Goal: Communication & Community: Answer question/provide support

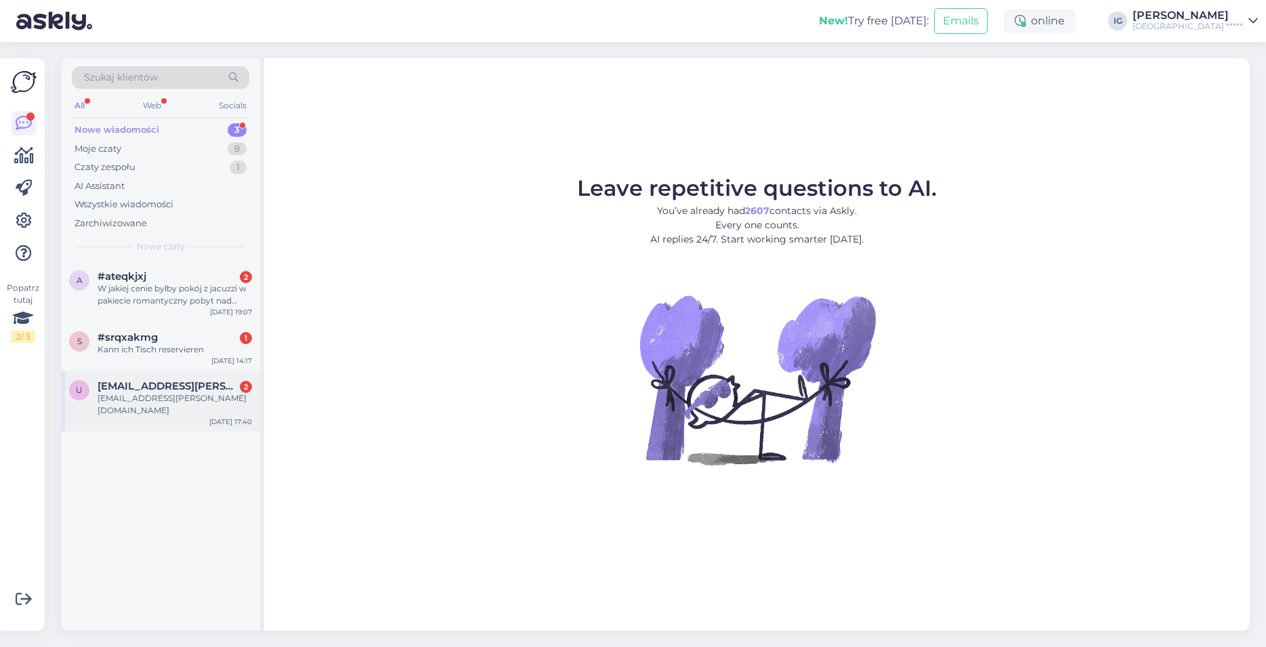
click at [147, 388] on span "[EMAIL_ADDRESS][PERSON_NAME][DOMAIN_NAME]" at bounding box center [168, 386] width 141 height 12
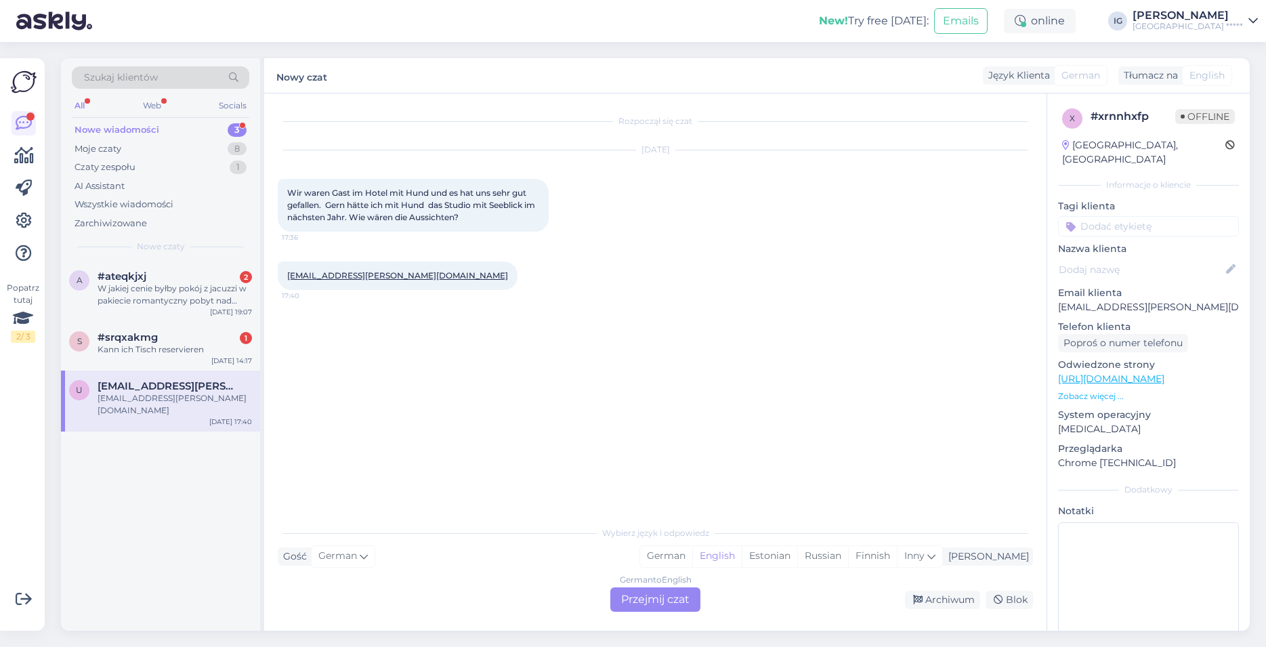
click at [662, 599] on div "German to English Przejmij czat" at bounding box center [655, 599] width 90 height 24
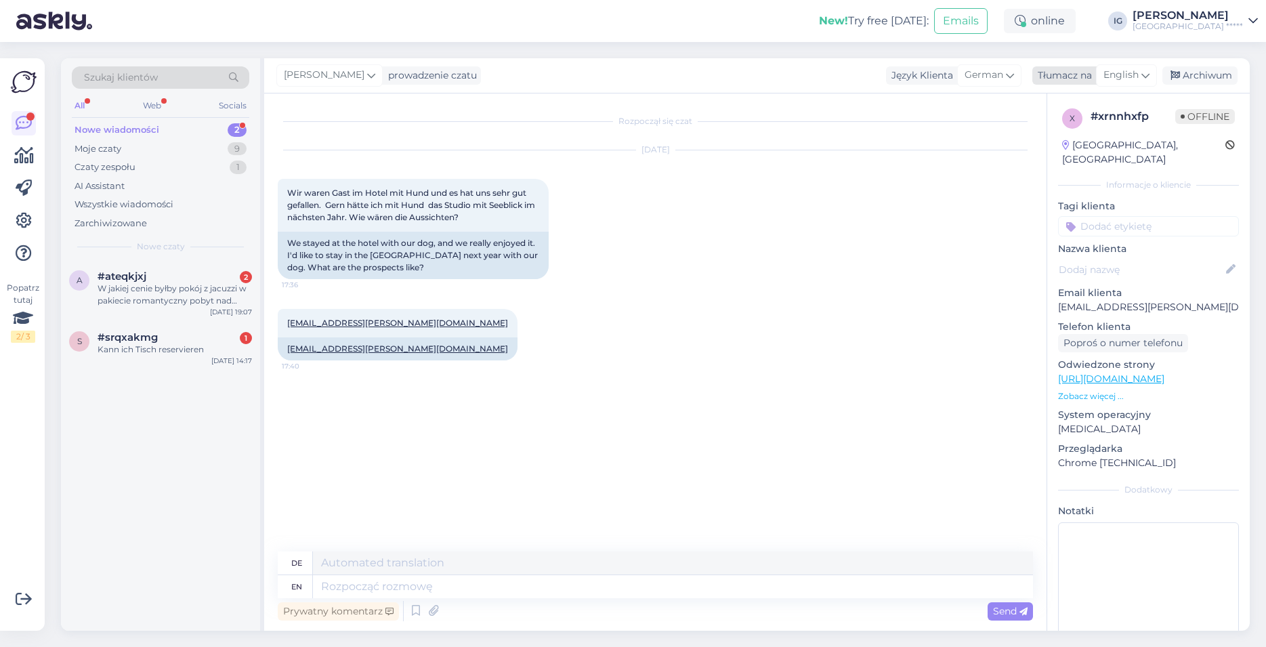
click at [1128, 75] on span "English" at bounding box center [1120, 75] width 35 height 15
type input "po"
click at [1075, 136] on link "Polish" at bounding box center [1094, 136] width 149 height 22
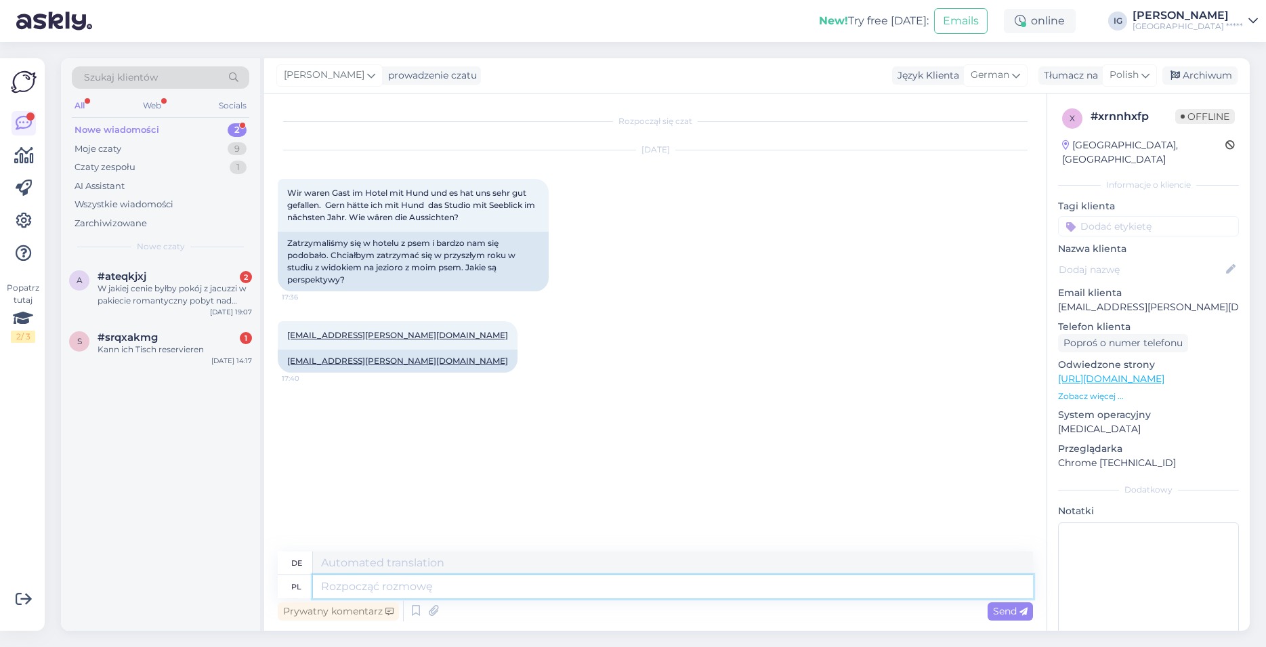
click at [349, 585] on textarea at bounding box center [673, 586] width 720 height 23
type textarea "Dzień"
type textarea "Tag"
type textarea "Dzień dobry,"
type textarea "Guten Morgen,"
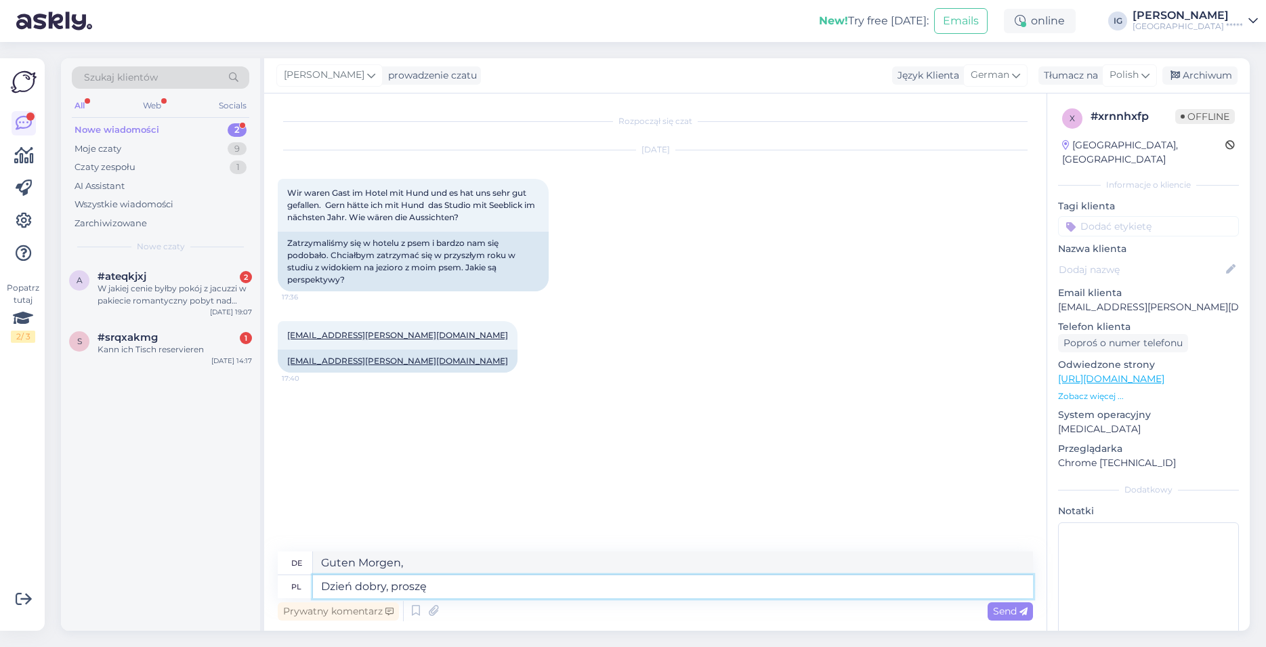
type textarea "Dzień dobry, proszę"
type textarea "Guten Morgen, bitte"
type textarea "Dzień dobry, proszę o podanie"
type textarea "Guten Morgen, bitte geben Sie"
type textarea "Dzień dobry, proszę o podanie terminu"
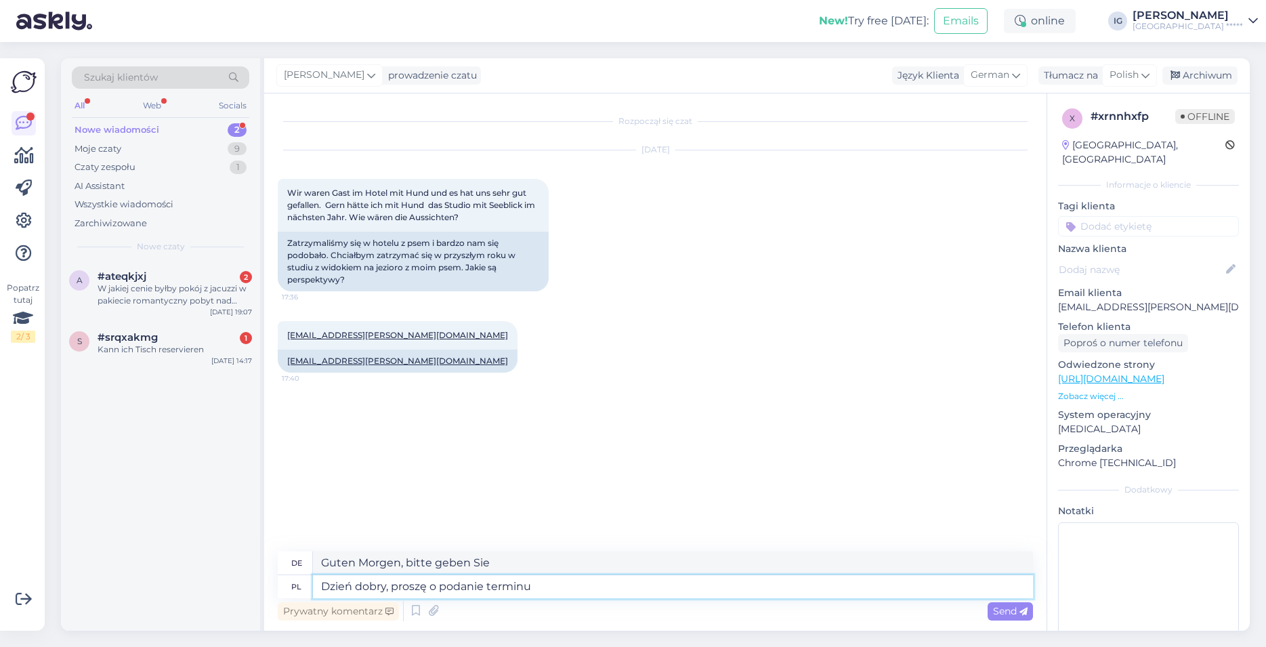
type textarea "Guten Morgen, bitte teilen Sie mir das Datum mit"
type textarea "Dzień dobry, proszę o podanie terminu sprawdzę d"
type textarea "Guten Morgen, bitte teilen Sie mir das Datum mit, an dem ich nachsehen werde."
type textarea "Dzień dobry, proszę o podanie terminu sprawdzę dostępność"
type textarea "Guten Morgen, bitte teilen Sie mir das Datum mit und ich werde die Verfügbarkei…"
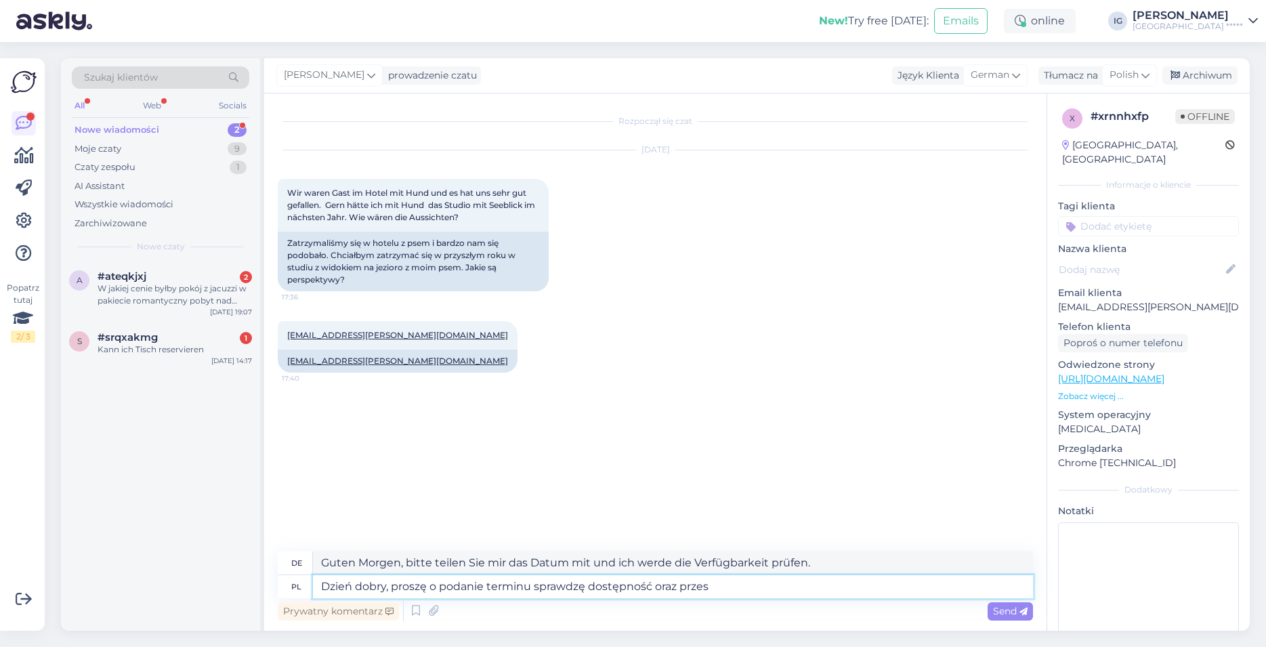
type textarea "Dzień dobry, proszę o podanie terminu sprawdzę dostępność oraz prze"
type textarea "Guten Morgen, bitte teilen Sie mir das Datum mit. Ich werde die Verfügbarkeit p…"
type textarea "Dzień dobry, proszę o podanie terminu sprawdzę dostępność oraz prześlę"
type textarea "Guten Morgen, bitte teilen Sie mir den Termin mit, ich prüfe die Verfügbarkeit …"
type textarea "Dzień dobry, proszę o podanie terminu sprawdzę dostępność oraz prześlę Państwu"
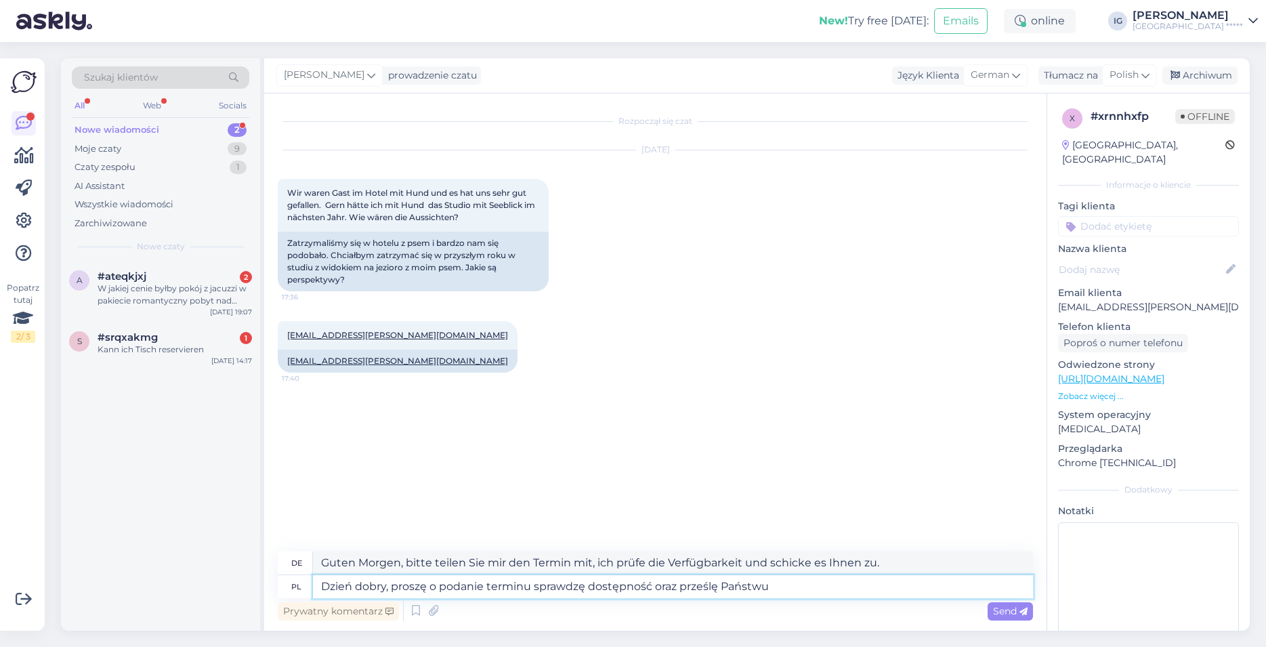
type textarea "Guten Morgen, bitte teilen Sie mir das Datum mit, ich werde die Verfügbarkeit p…"
type textarea "Dzień dobry, proszę o podanie terminu sprawdzę dostępność oraz prześlę Państwu …"
type textarea "Guten Morgen, bitte geben Sie den Termin an, ich prüfe die Verfügbarkeit und se…"
type textarea "Dzień dobry, proszę o podanie terminu sprawdzę dostępność oraz prześlę Państwu …"
type textarea "Guten Morgen, bitte teilen Sie mir Ihre Reisedaten mit. Ich prüfe die Verfügbar…"
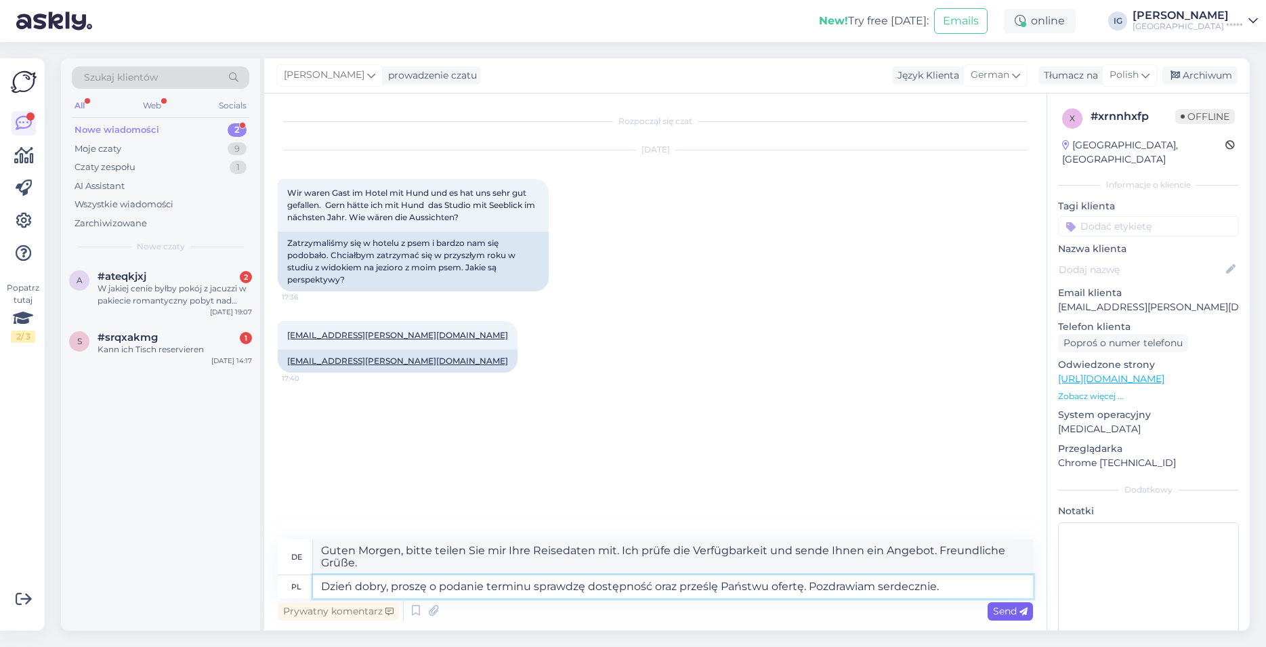
type textarea "Dzień dobry, proszę o podanie terminu sprawdzę dostępność oraz prześlę Państwu …"
click at [1013, 608] on span "Send" at bounding box center [1010, 611] width 35 height 12
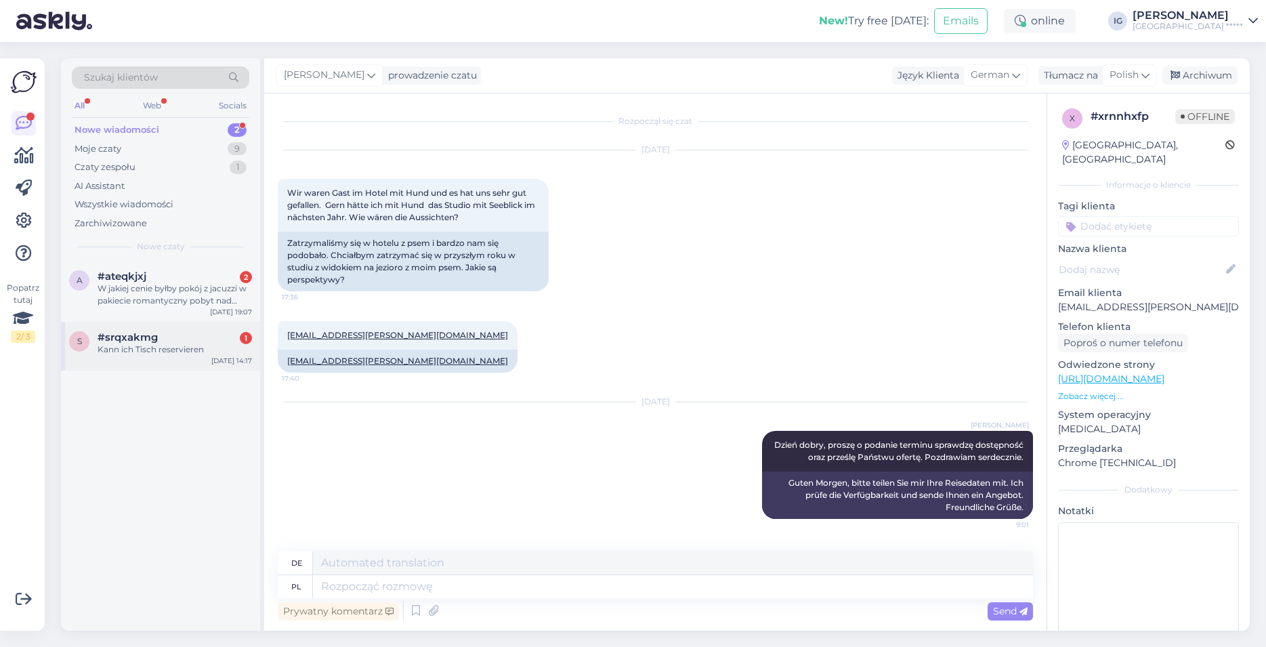
click at [133, 328] on div "s #srqxakmg 1 Kann ich Tisch reservieren [DATE] 14:17" at bounding box center [160, 346] width 199 height 49
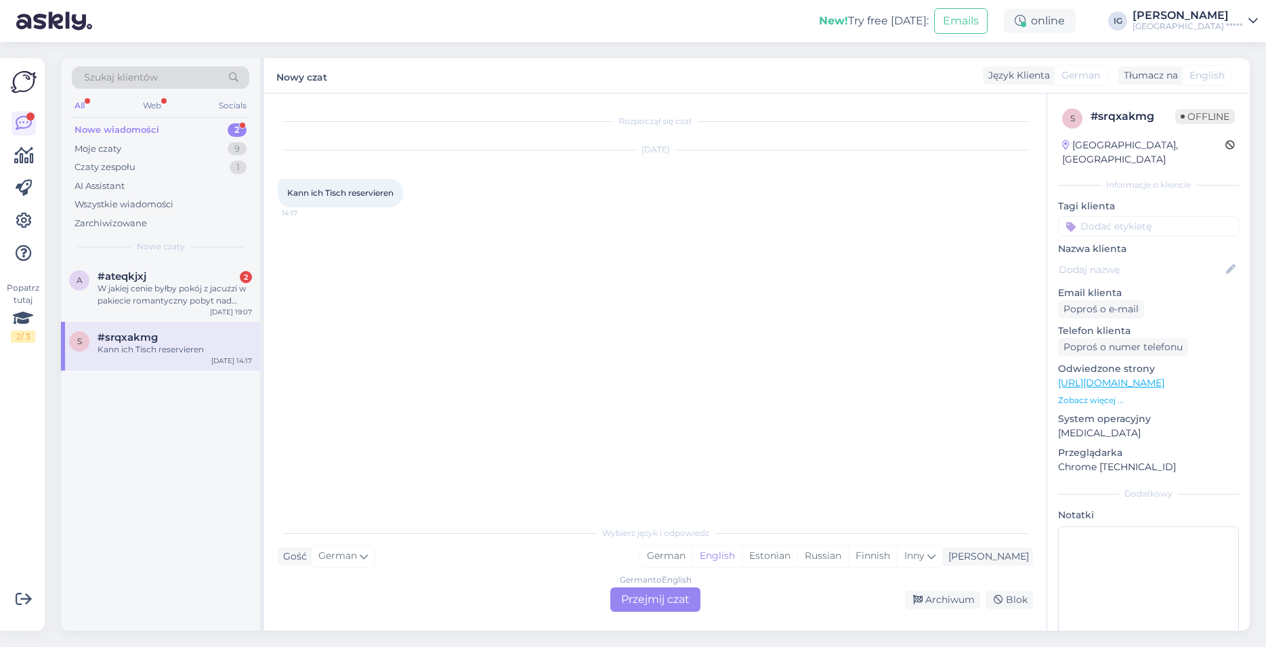
click at [674, 599] on div "German to English Przejmij czat" at bounding box center [655, 599] width 90 height 24
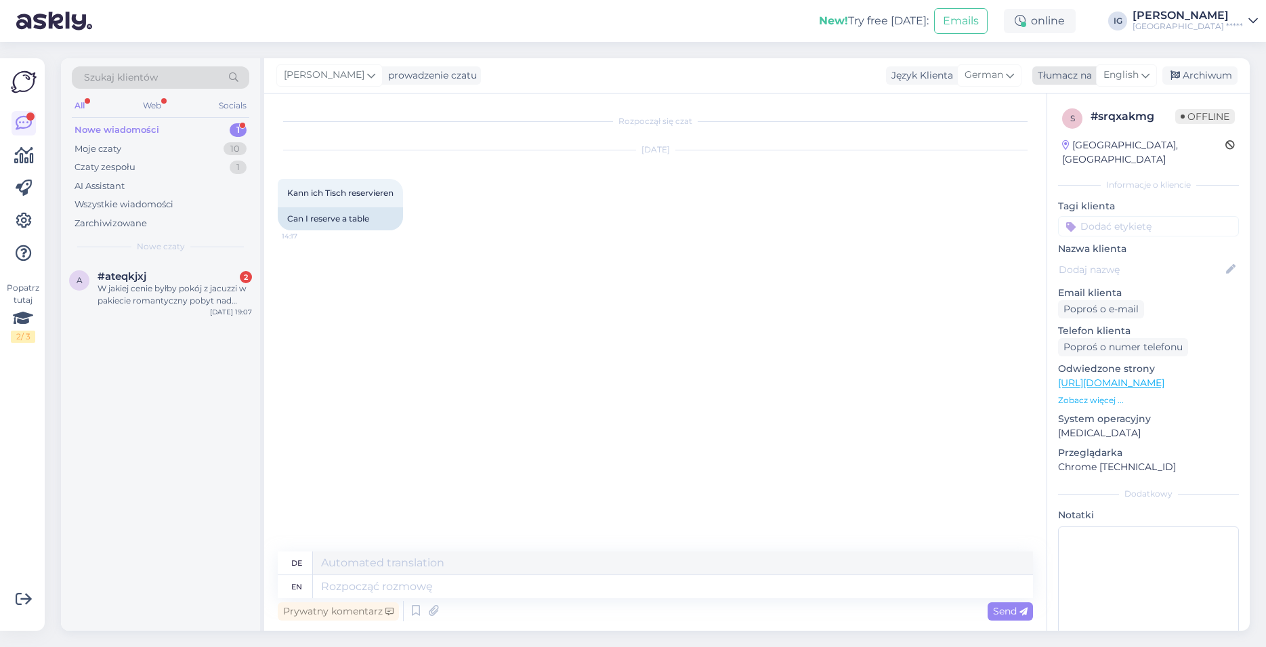
click at [1126, 73] on span "English" at bounding box center [1120, 75] width 35 height 15
click at [1067, 144] on link "Polish" at bounding box center [1094, 136] width 149 height 22
click at [357, 587] on textarea at bounding box center [673, 586] width 720 height 23
type textarea "Dzień"
type textarea "Tag"
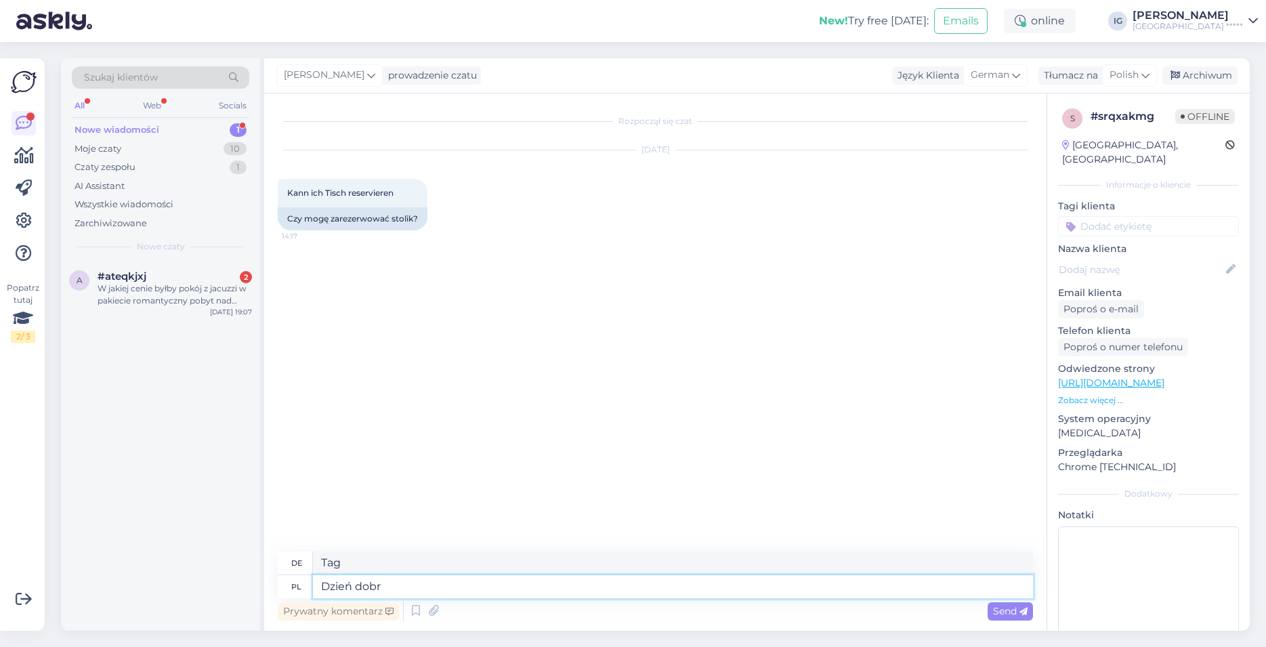
type textarea "Dzień dobry"
type textarea "Guten Morgen"
type textarea "Dzień dobry, w"
type textarea "Guten Morgen,"
type textarea "Dzień dobry, w celu"
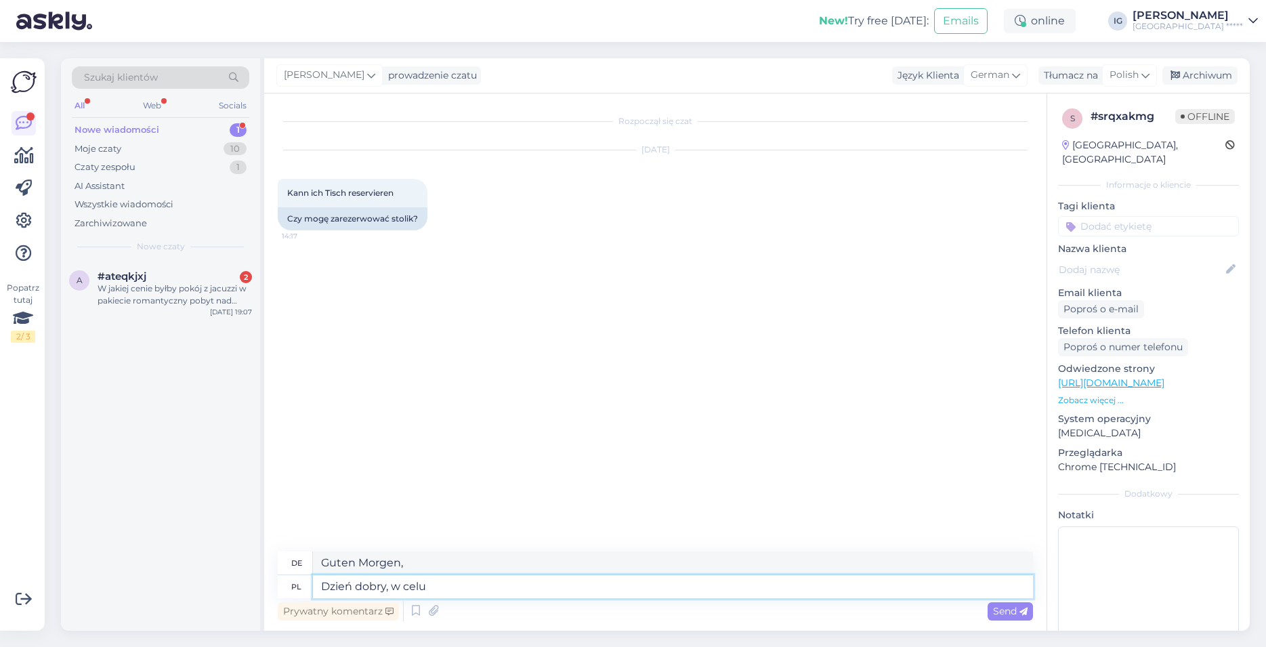
type textarea "Guten Morgen, um"
type textarea "Dzień dobry, w"
type textarea "Guten Morgen,"
type textarea "Dzień dobry, aby zarezerwować st"
type textarea "Guten Morgen, um zu buchen"
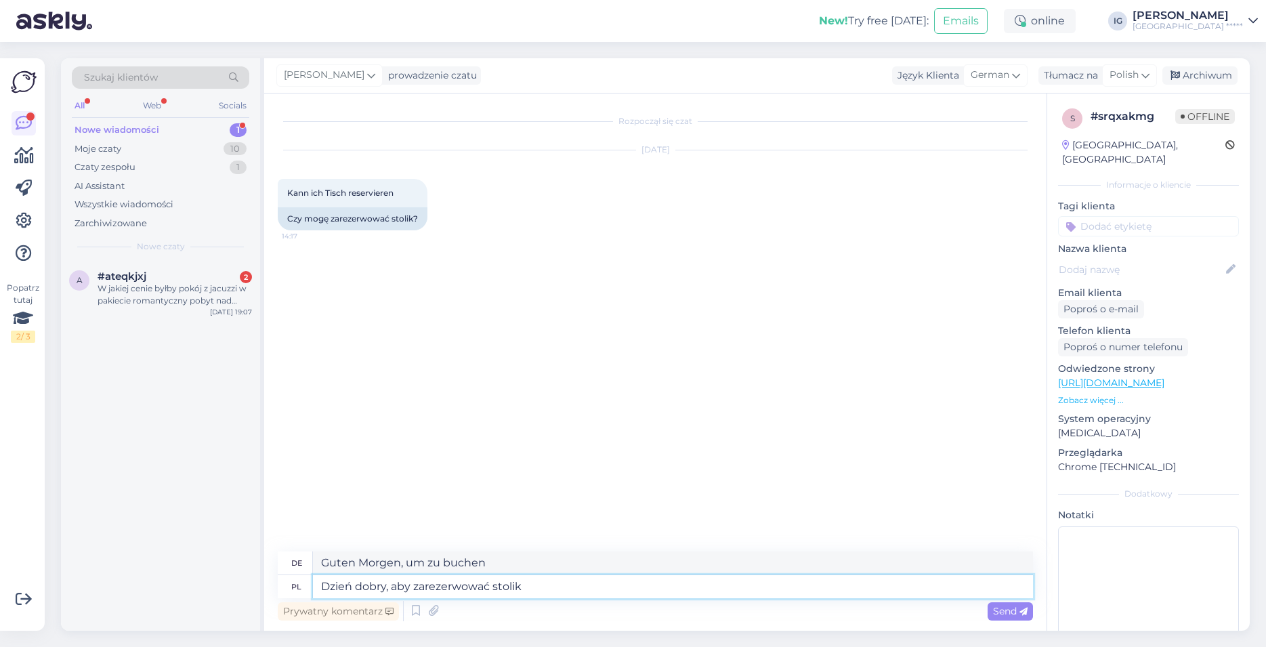
type textarea "Dzień dobry, aby zarezerwować stolik"
type textarea "Guten Morgen, um einen Tisch zu reservieren"
type textarea "Dzień dobry, aby zarezerwować stolik w"
type textarea "Guten Morgen, um einen Tisch zu reservieren im"
type textarea "Dzień dobry, aby zarezerwować stolik w Restauracjii"
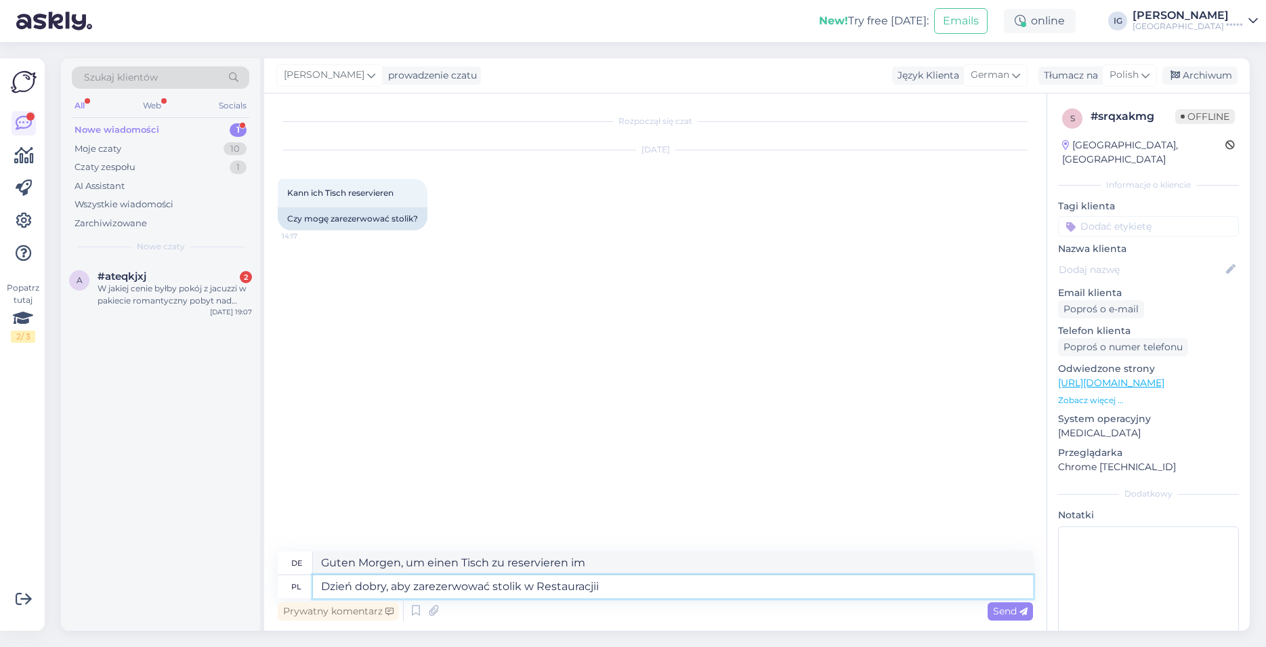
type textarea "Guten Morgen, um einen Tisch im Restaurant zu reservieren"
type textarea "Dzień dobry, aby zarezerwować stolik w Restauracjii Magia"
type textarea "Guten Morgen, um einen Tisch im [GEOGRAPHIC_DATA] zu reservieren"
type textarea "Dzień dobry, aby zarezerwować stolik w Restauracjii Magia Lubczyku"
type textarea "Guten Morgen, um einen Tisch im Restaurant Magia Lubczyku zu reservieren"
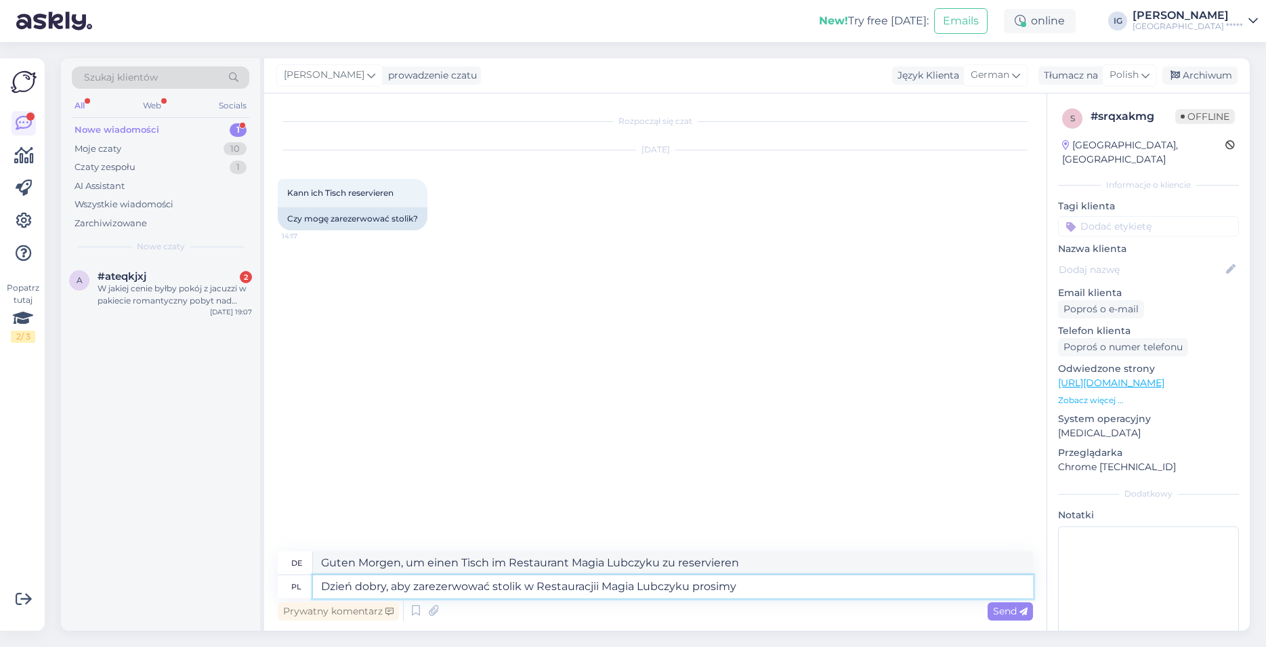
type textarea "Dzień dobry, aby zarezerwować stolik w Restauracjii Magia Lubczyku prosimy"
type textarea "Guten Morgen, um einen Tisch im Restaurant Magia Lubczyku zu reservieren,"
type textarea "Dzień dobry, aby zarezerwować stolik w Restauracjii Magia Lubczyku prosimy o ko…"
type textarea "Guten Morgen, um einen Tisch im Restaurant Magia Lubczyku zu reservieren, konta…"
type textarea "Dzień dobry, aby zarezerwować stolik w Restauracjii Magia Lubczyku prosimy o ko…"
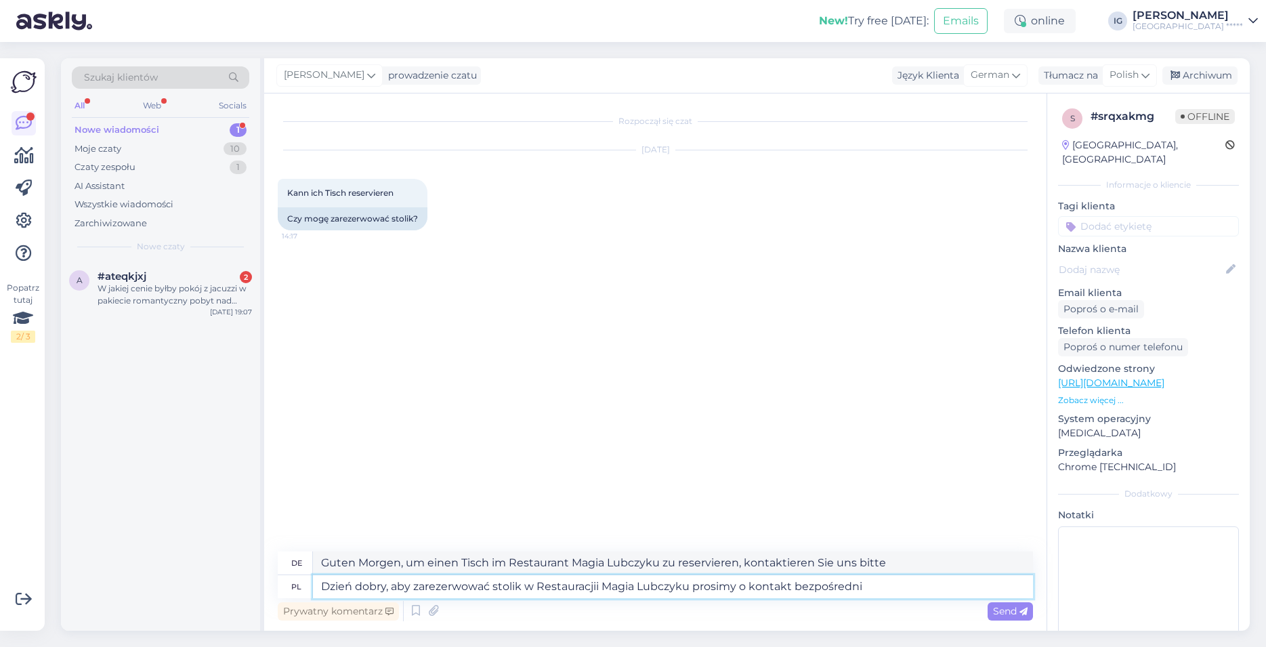
type textarea "Guten Morgen, um einen Tisch im Restaurant Magia Lubczyku zu reservieren, konta…"
type textarea "Dzień dobry, aby zarezerwować stolik w Restauracjii Magia Lubczyku prosimy o ko…"
type textarea "Guten Morgen, um einen Tisch im Restaurant Magia Lubczyku zu reservieren, wende…"
type textarea "Dzień dobry, aby zarezerwować stolik w Restauracjii Magia Lubczyku prosimy o ko…"
type textarea "Guten Morgen, um einen Tisch im Restaurant Magia Lubczyku zu reservieren, wende…"
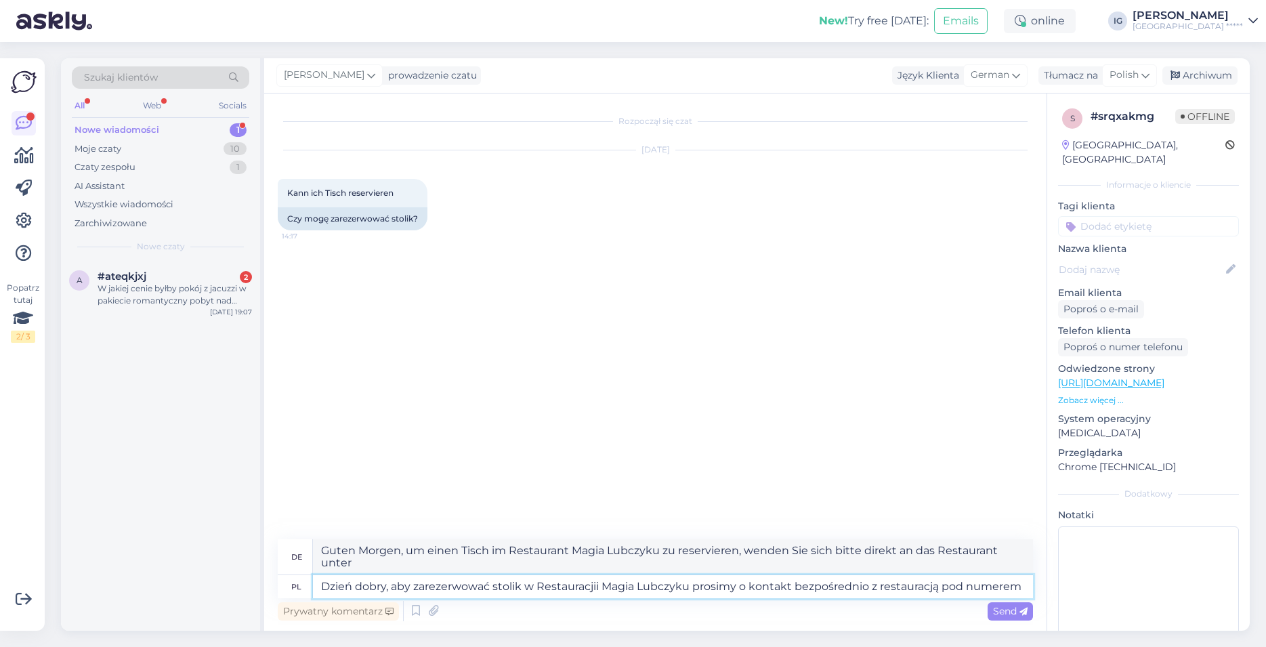
type textarea "Dzień dobry, aby zarezerwować stolik w Restauracjii Magia Lubczyku prosimy o ko…"
type textarea "Guten Morgen, um einen Tisch im Restaurant Magia Lubczyku zu reservieren, wende…"
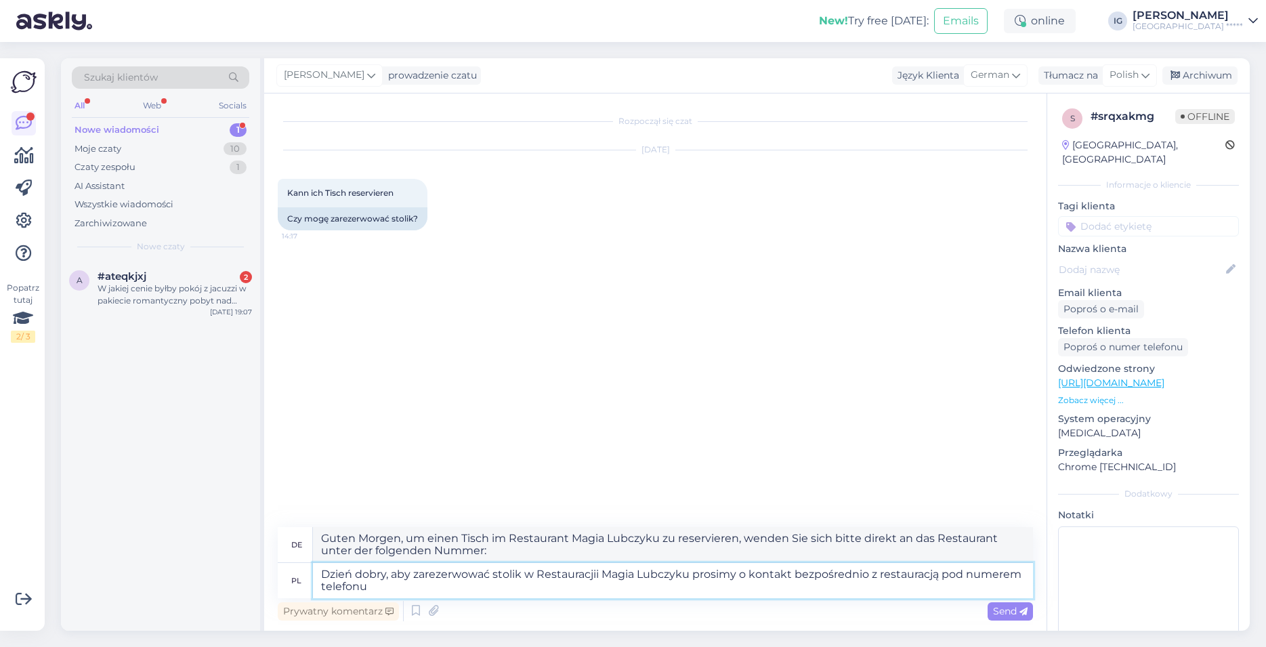
type textarea "Dzień dobry, aby zarezerwować stolik w Restauracjii Magia Lubczyku prosimy o ko…"
type textarea "Guten Morgen, um einen Tisch im Restaurant Magia Lubczyku zu reservieren, wende…"
type textarea "Dzień dobry, aby zarezerwować stolik w Restauracjii Magia Lubczyku prosimy o ko…"
type textarea "Guten Morgen, um einen Tisch im Restaurant Magia Lubczyku zu reservieren, wende…"
type textarea "Dzień dobry, aby zarezerwować stolik w Restauracjii Magia Lubczyku prosimy o ko…"
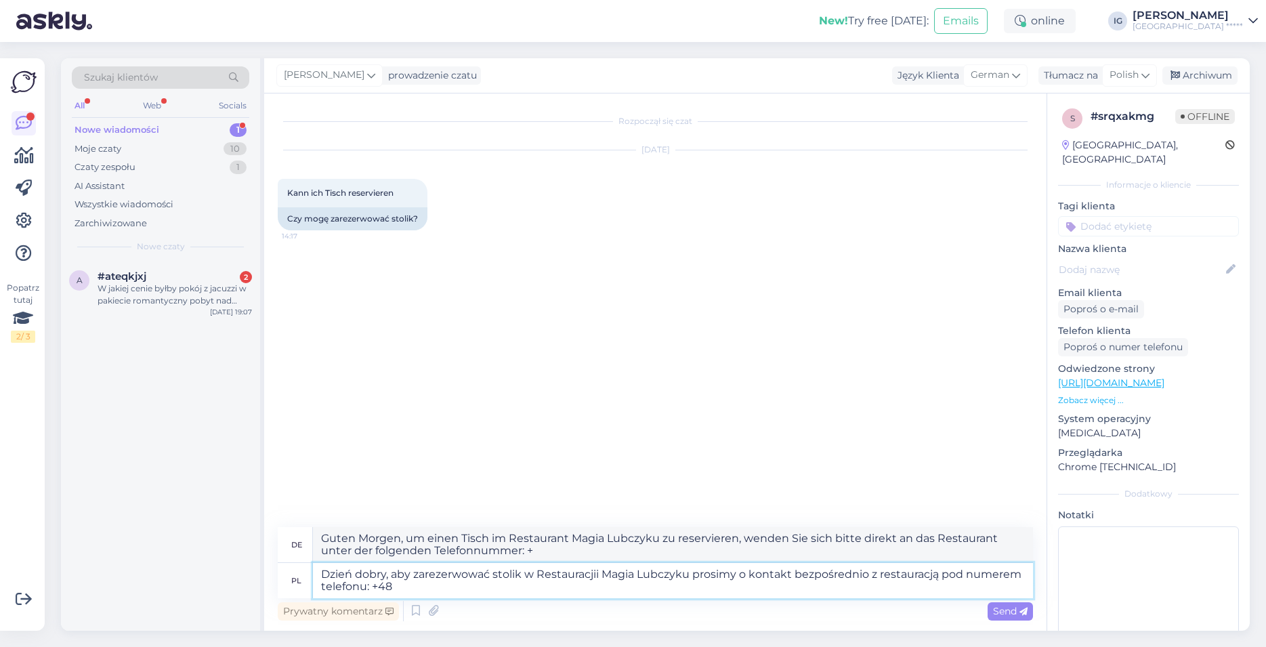
type textarea "Guten Morgen, um einen Tisch im Restaurant Magia Lubczyku zu reservieren, wende…"
click at [399, 590] on textarea "Dzień dobry, aby zarezerwować stolik w Restauracji Magia Lubczyku prosimy o kon…" at bounding box center [673, 580] width 720 height 35
type textarea "Dzień dobry, aby zarezerwować stolik w Restauracji Magia Lubczyku prosimy o kon…"
type textarea "Guten Morgen, um einen Tisch im Restaurant Magia Lubczyku zu reservieren, konta…"
type textarea "Dzień dobry, aby zarezerwować stolik w Restauracji Magia Lubczyku prosimy o kon…"
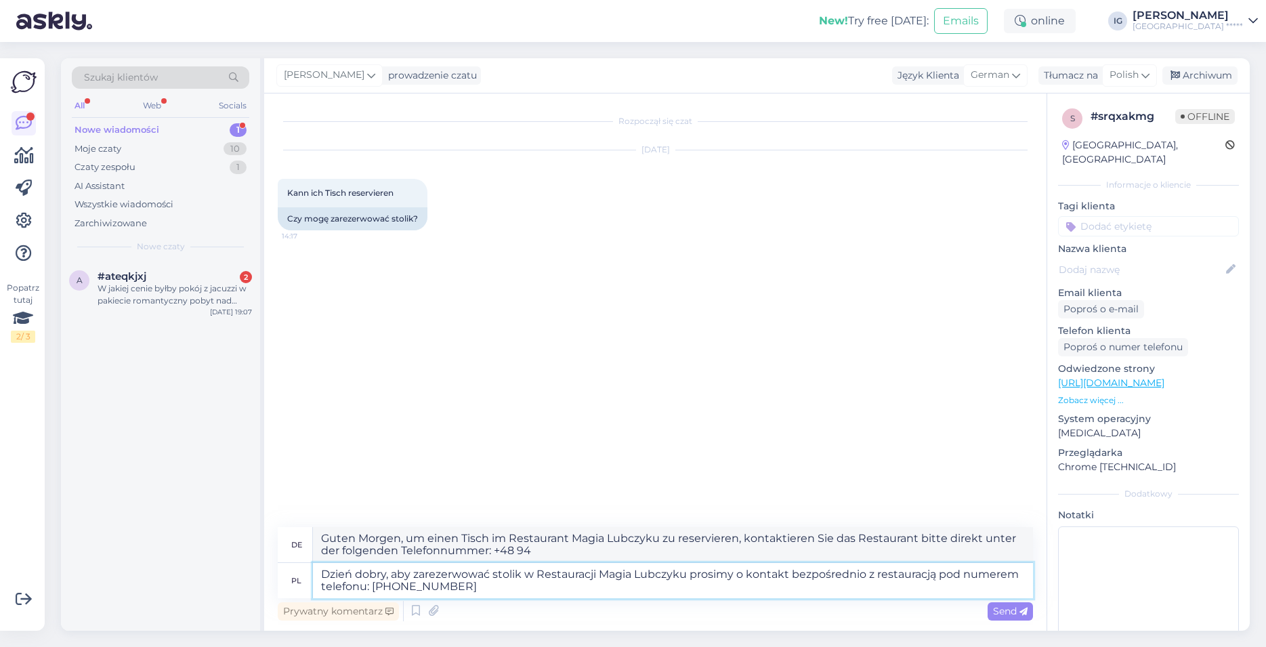
type textarea "Guten Morgen, um einen Tisch im Restaurant Magia Lubczyku zu reservieren, wende…"
type textarea "Dzień dobry, aby zarezerwować stolik w Restauracji Magia Lubczyku prosimy o kon…"
type textarea "Guten Morgen, um einen Tisch im Restaurant Magia Lubczyku zu reservieren, wende…"
type textarea "Dzień dobry, aby zarezerwować stolik w Restauracji Magia Lubczyku prosimy o kon…"
type textarea "Guten Morgen, um einen Tisch im Restaurant Magia Lubczyku zu reservieren, wende…"
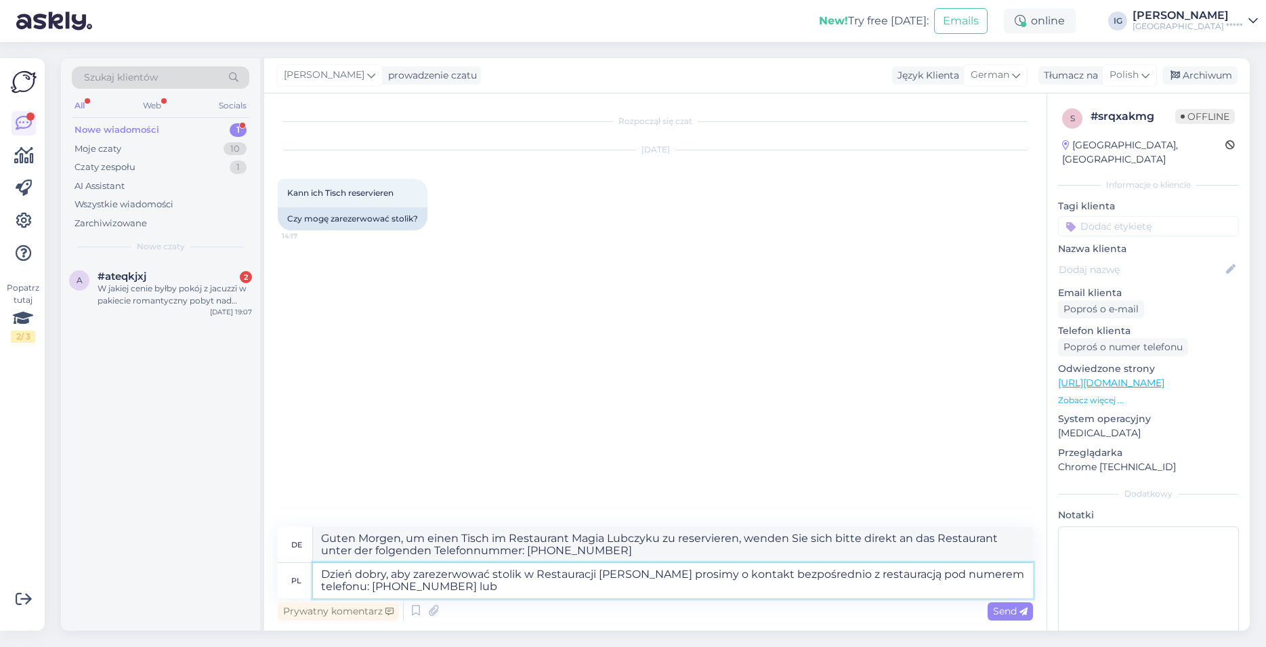
type textarea "Dzień dobry, aby zarezerwować stolik w Restauracji [PERSON_NAME] prosimy o kont…"
type textarea "Guten Morgen, um einen Tisch im Restaurant Magia Lubczyku zu reservieren, konta…"
type textarea "Dzień dobry, aby zarezerwować stolik w Restauracji [PERSON_NAME] prosimy o kont…"
type textarea "Guten Morgen, um einen Tisch im Restaurant Magia Lubczyku zu reservieren, konta…"
type textarea "Dzień dobry, aby zarezerwować stolik w Restauracji Magia Lubczyku prosimy o kon…"
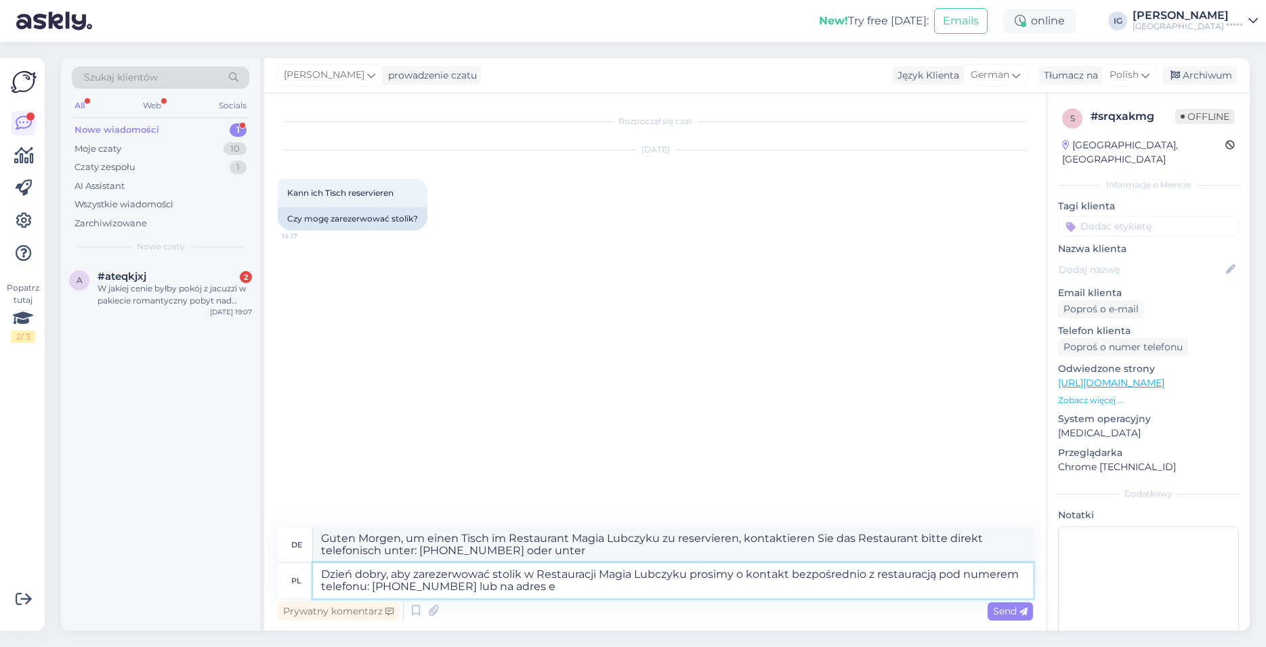
type textarea "Guten Morgen, um einen Tisch im Restaurant Magia Lubczyku zu reservieren, wende…"
type textarea "Dzień dobry, aby zarezerwować stolik w Restauracji Magia Lubczyku prosimy o kon…"
type textarea "Guten Morgen, um einen Tisch im Restaurant Magia Lubczyku zu reservieren, wende…"
type textarea "Dzień dobry, aby zarezerwować stolik w Restauracji Magia Lubczyku prosimy o kon…"
type textarea "Guten Morgen, um einen Tisch im Restaurant Magia Lubczyku zu reservieren, konta…"
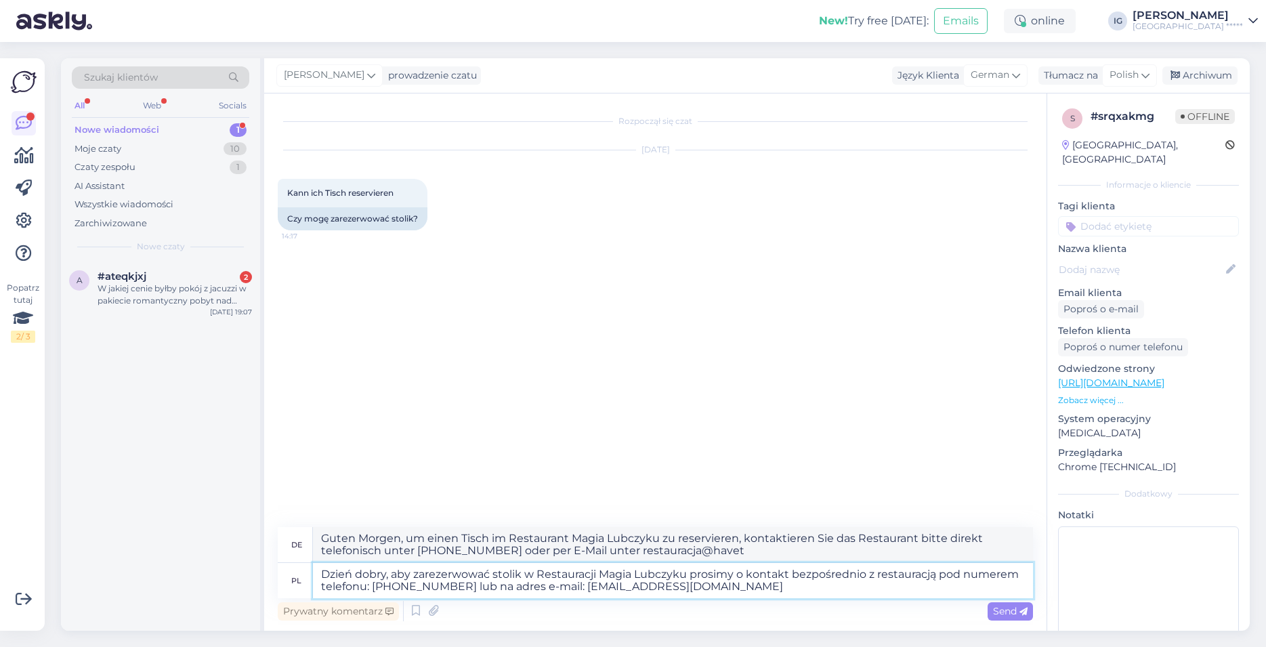
type textarea "Dzień dobry, aby zarezerwować stolik w Restauracji Magia Lubczyku prosimy o kon…"
type textarea "Guten Morgen, um einen Tisch im Restaurant Magia Lubczyku zu reservieren, konta…"
type textarea "Dzień dobry, aby zarezerwować stolik w Restauracji Magia Lubczyku prosimy o kon…"
type textarea "Guten Morgen, um einen Tisch im Restaurant Magia Lubczyku zu reservieren, konta…"
type textarea "Dzień dobry, aby zarezerwować stolik w Restauracji Magia Lubczyku prosimy o kon…"
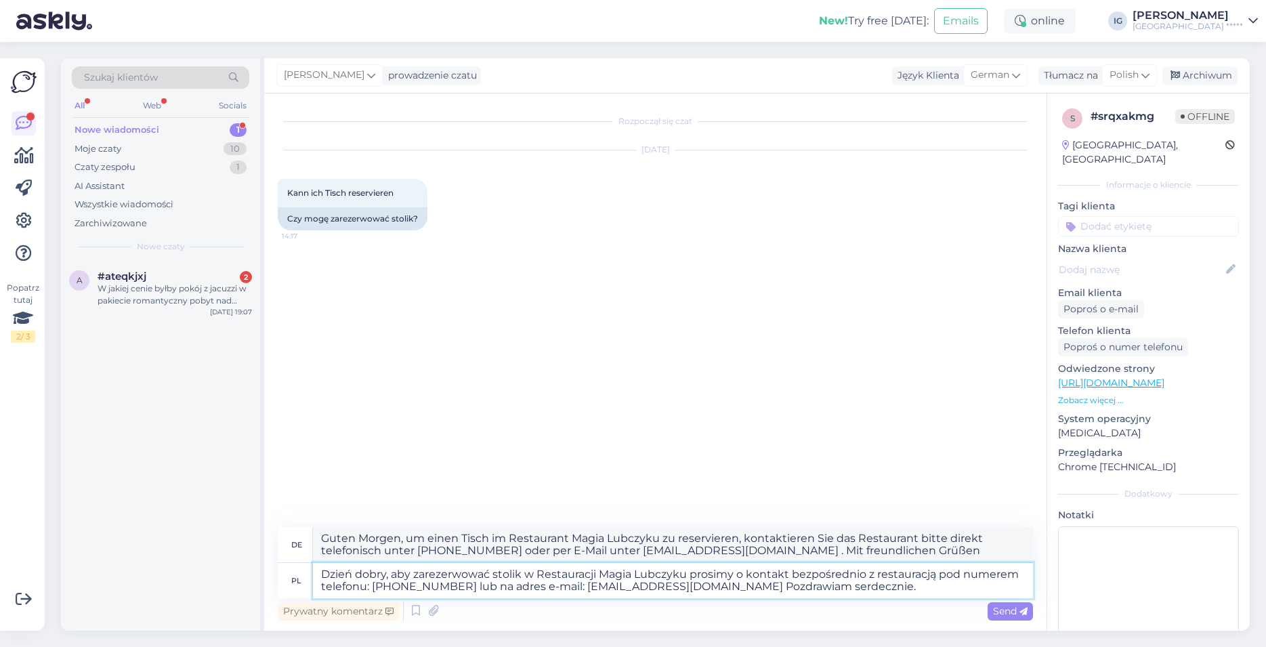
type textarea "Guten Morgen, um einen Tisch im Restaurant Magia Lubczyku zu reservieren, wende…"
type textarea "Dzień dobry, aby zarezerwować stolik w Restauracji Magia Lubczyku prosimy o kon…"
click at [1007, 608] on span "Send" at bounding box center [1010, 611] width 35 height 12
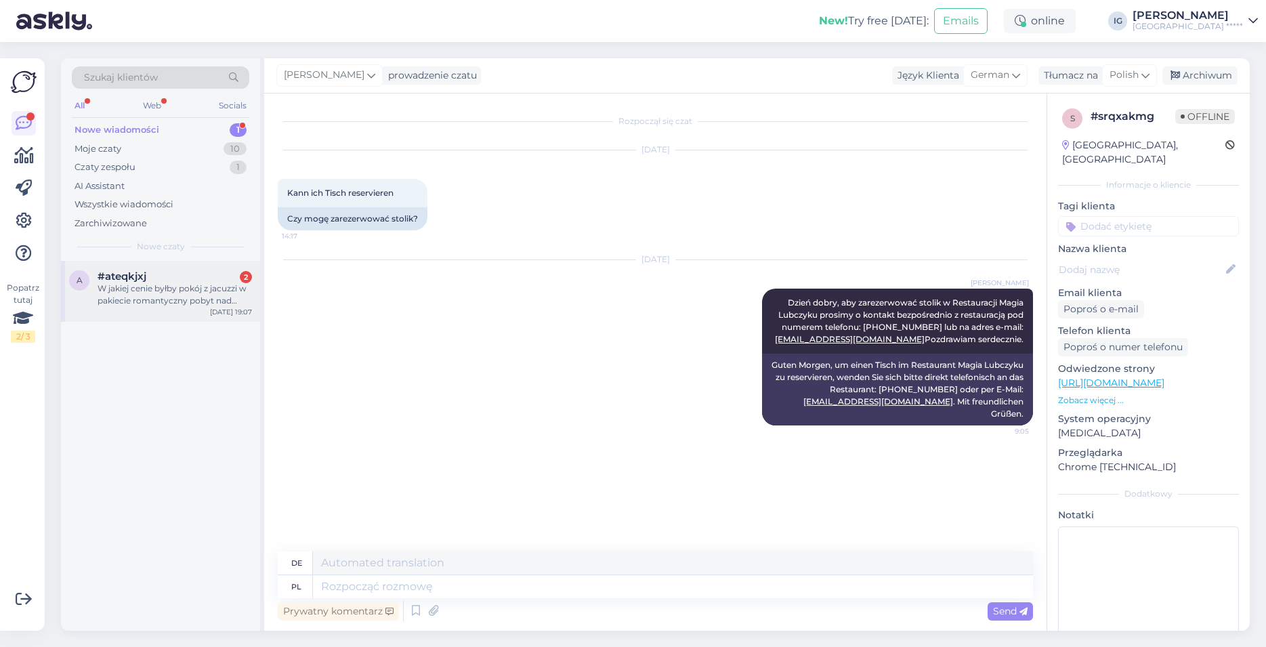
click at [135, 286] on div "W jakiej cenie byłby pokój z jacuzzi w pakiecie romantyczny pobyt nad morzem?" at bounding box center [175, 294] width 154 height 24
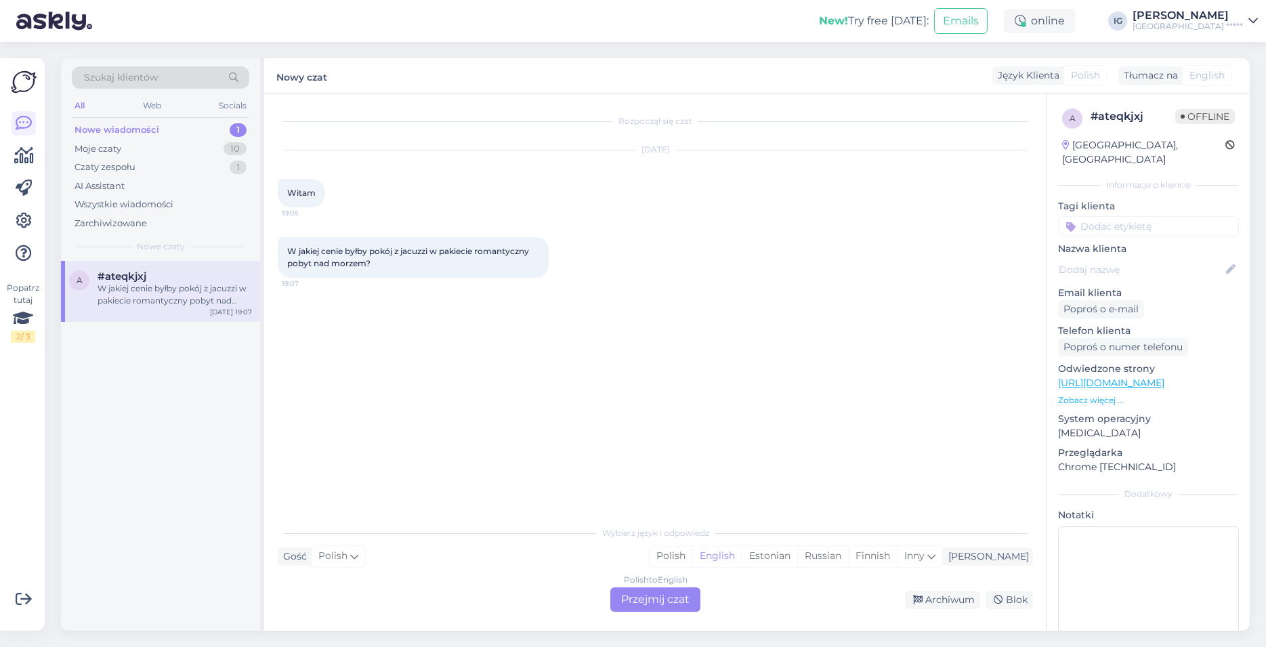
click at [652, 599] on div "Polish to English Przejmij czat" at bounding box center [655, 599] width 90 height 24
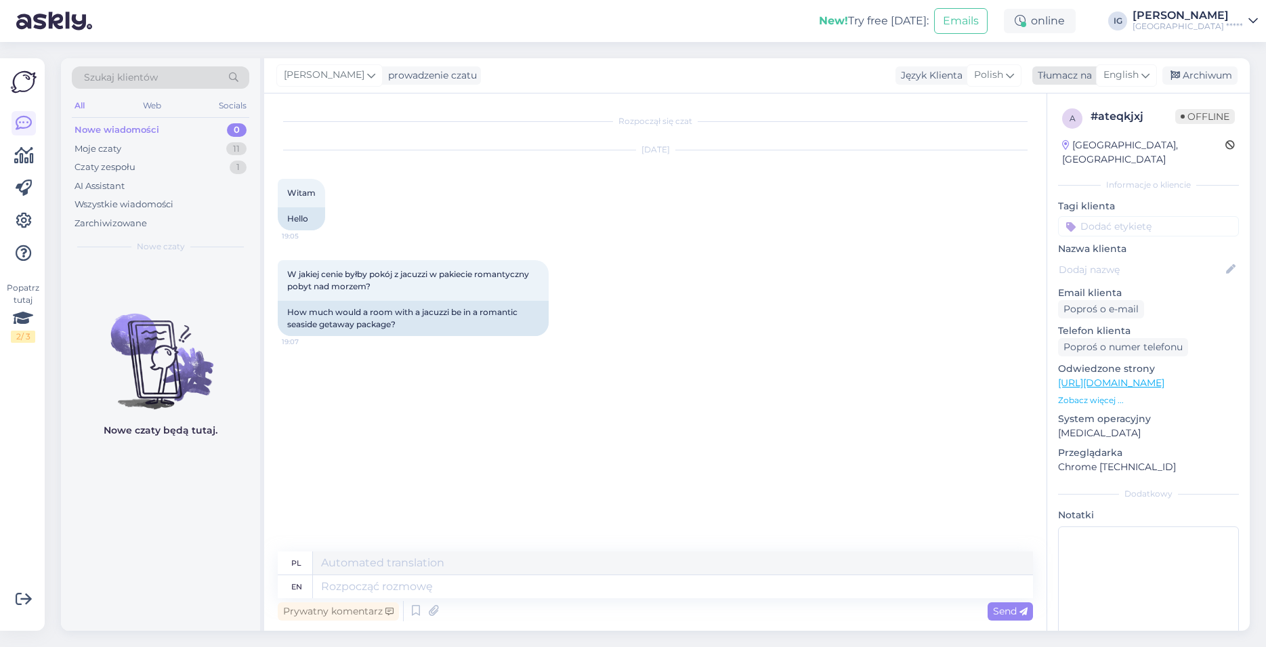
click at [1126, 70] on span "English" at bounding box center [1120, 75] width 35 height 15
click at [1080, 132] on link "Polish" at bounding box center [1094, 136] width 149 height 22
click at [313, 584] on textarea at bounding box center [655, 584] width 755 height 28
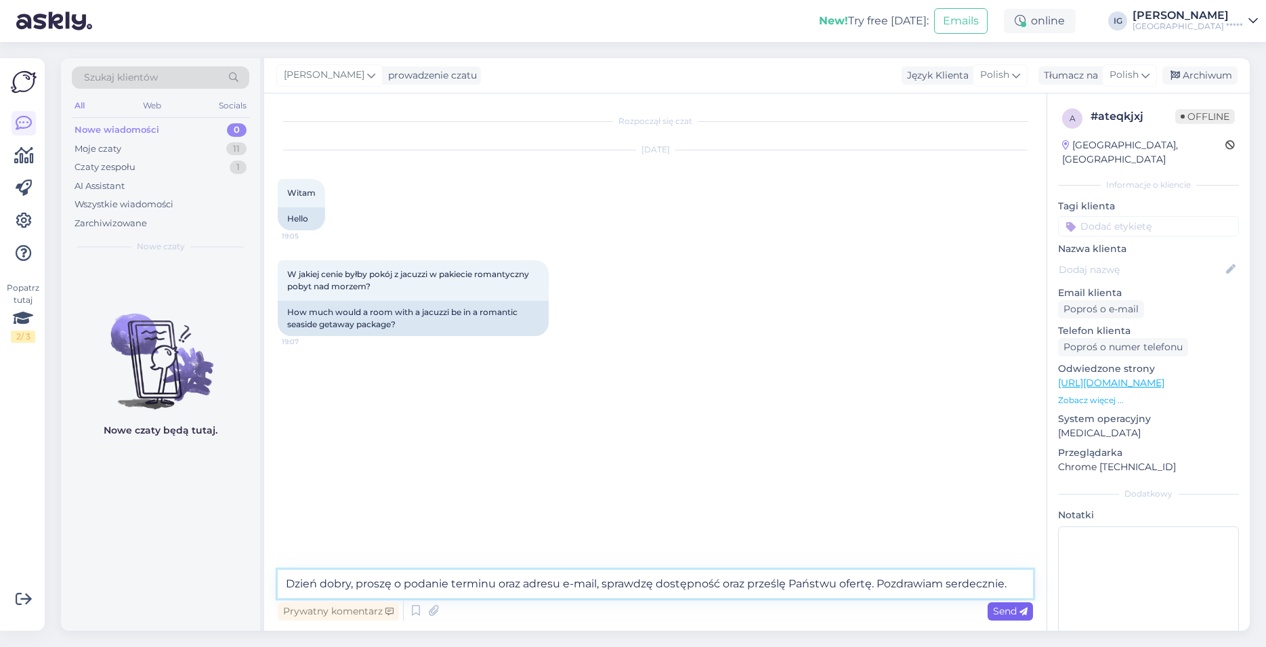
type textarea "Dzień dobry, proszę o podanie terminu oraz adresu e-mail, sprawdzę dostępność o…"
click at [1013, 608] on span "Send" at bounding box center [1010, 611] width 35 height 12
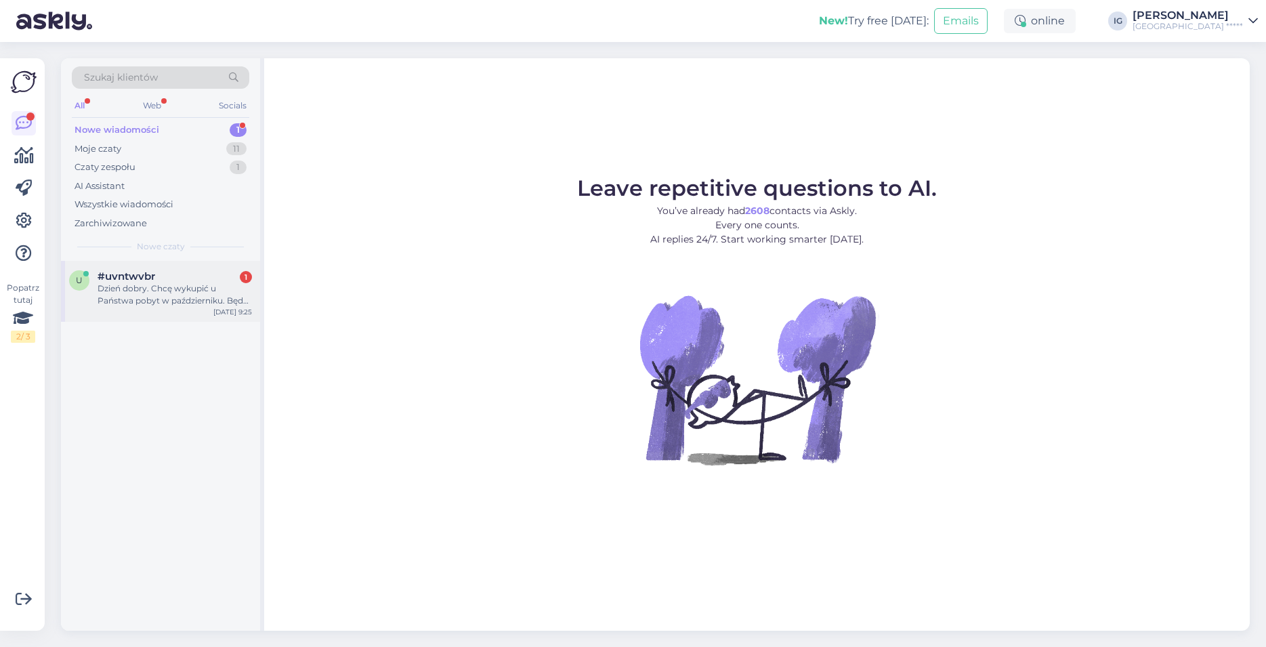
click at [156, 286] on div "Dzień dobry. Chcę wykupić u Państwa pobyt w październiku. Będą wtedy jeszcze do…" at bounding box center [175, 294] width 154 height 24
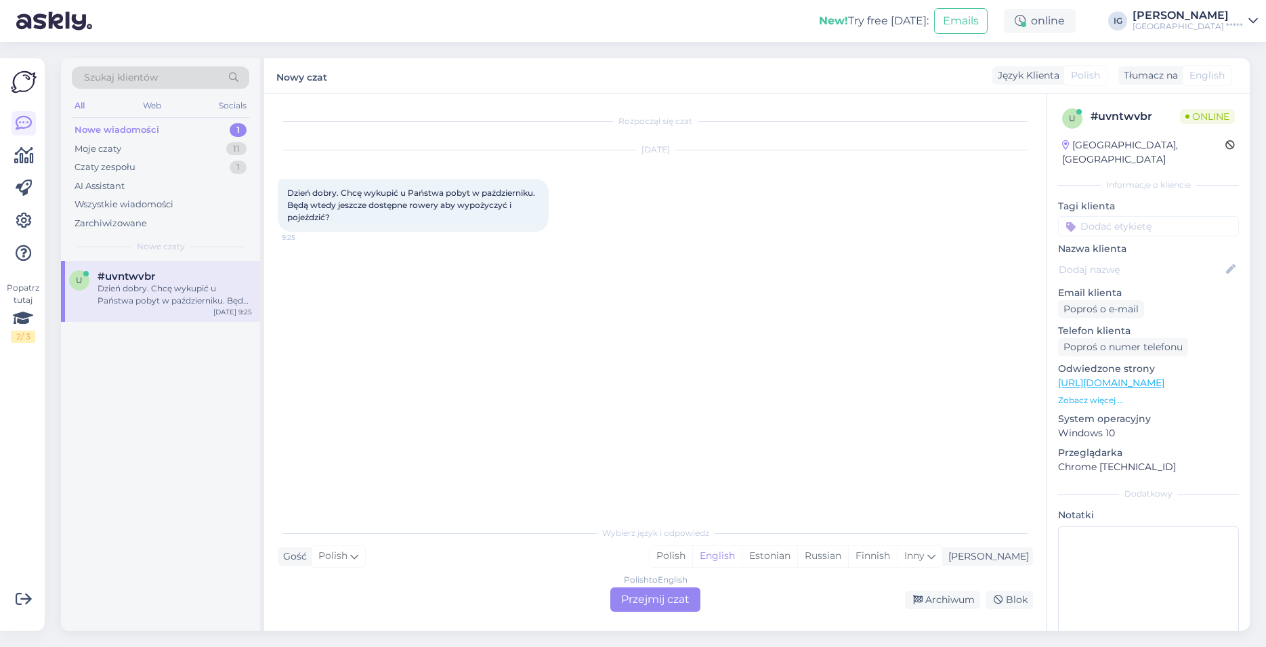
click at [633, 593] on div "Polish to English Przejmij czat" at bounding box center [655, 599] width 90 height 24
